Goal: Transaction & Acquisition: Purchase product/service

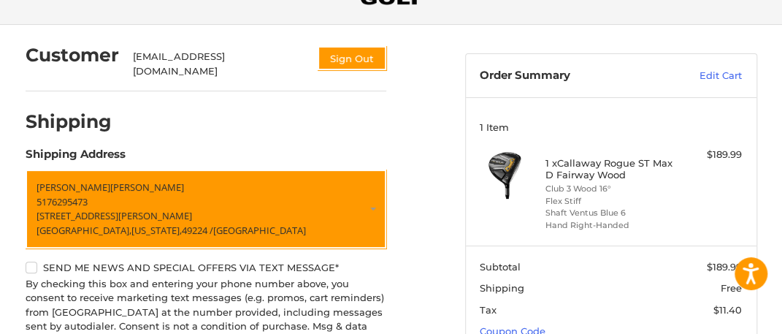
scroll to position [223, 0]
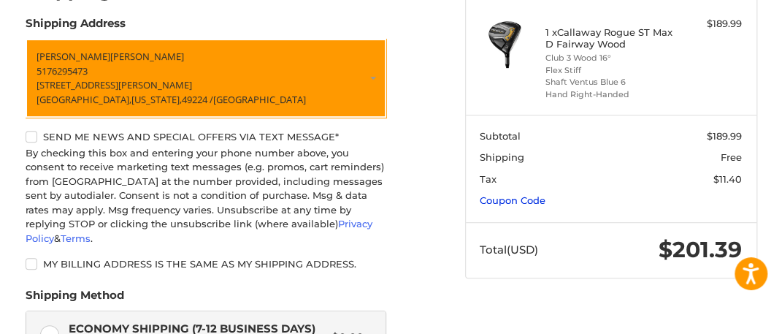
click at [516, 198] on link "Coupon Code" at bounding box center [513, 200] width 66 height 12
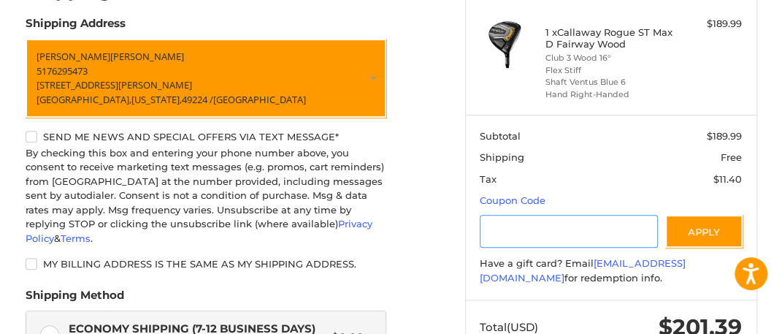
click at [508, 226] on input "Gift Certificate or Coupon Code" at bounding box center [569, 231] width 178 height 33
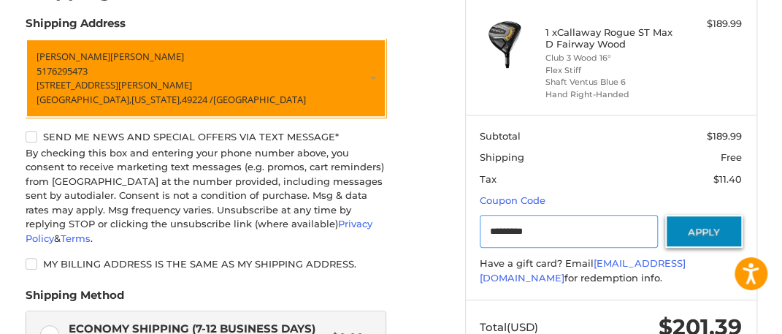
type input "*********"
click at [693, 234] on button "Apply" at bounding box center [703, 231] width 77 height 33
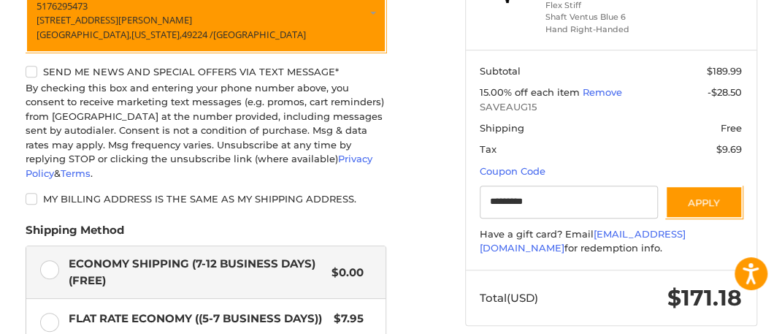
scroll to position [515, 0]
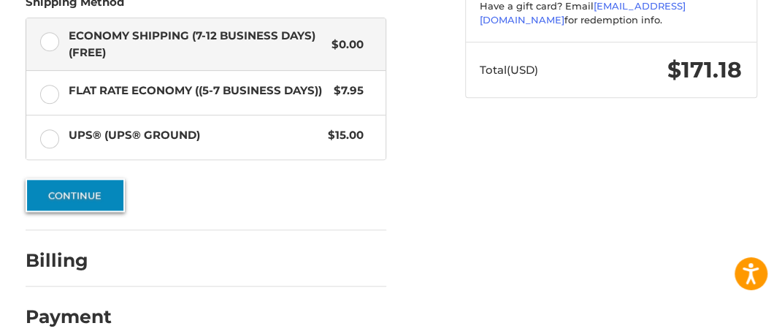
click at [85, 180] on button "Continue" at bounding box center [75, 195] width 99 height 34
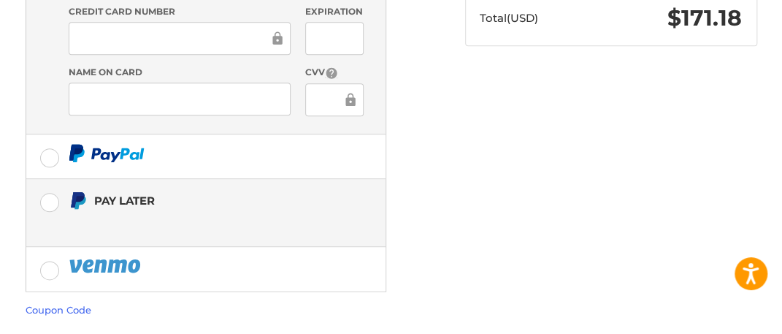
scroll to position [599, 0]
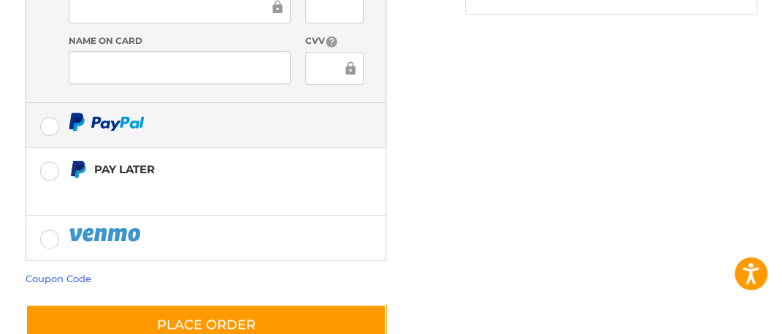
click at [45, 103] on label at bounding box center [205, 125] width 359 height 44
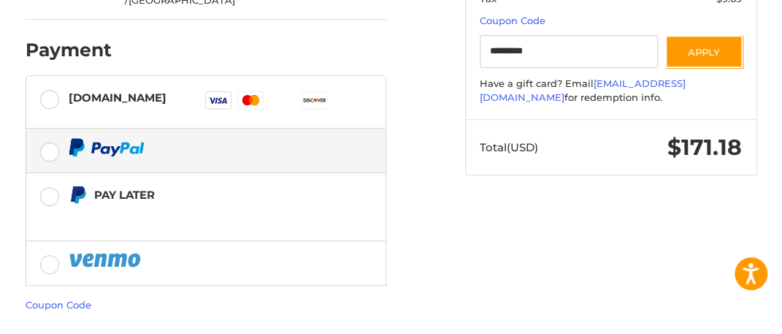
scroll to position [472, 0]
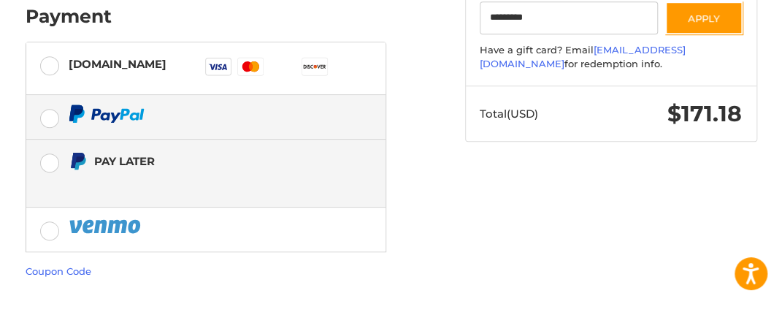
click at [55, 139] on label "Pay Later" at bounding box center [205, 172] width 359 height 67
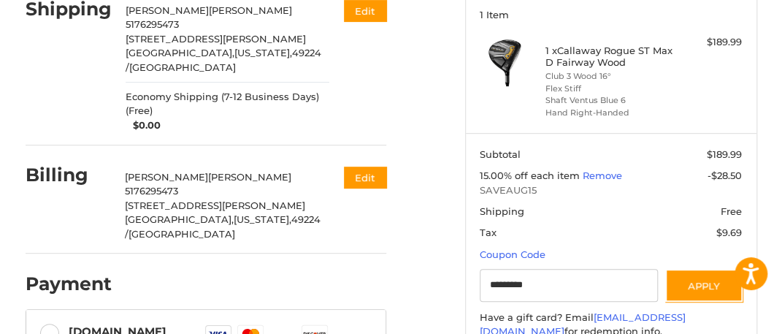
scroll to position [107, 0]
